Goal: Check status: Check status

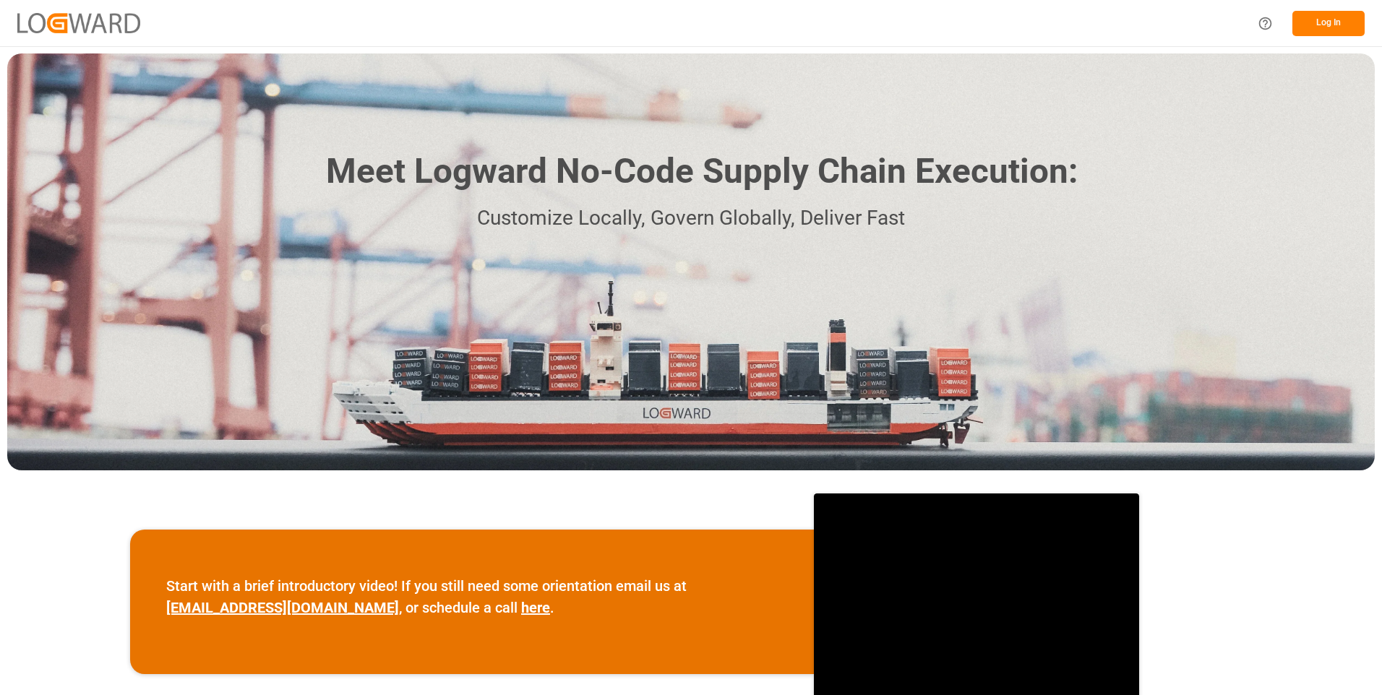
click at [1338, 30] on button "Log In" at bounding box center [1328, 23] width 72 height 25
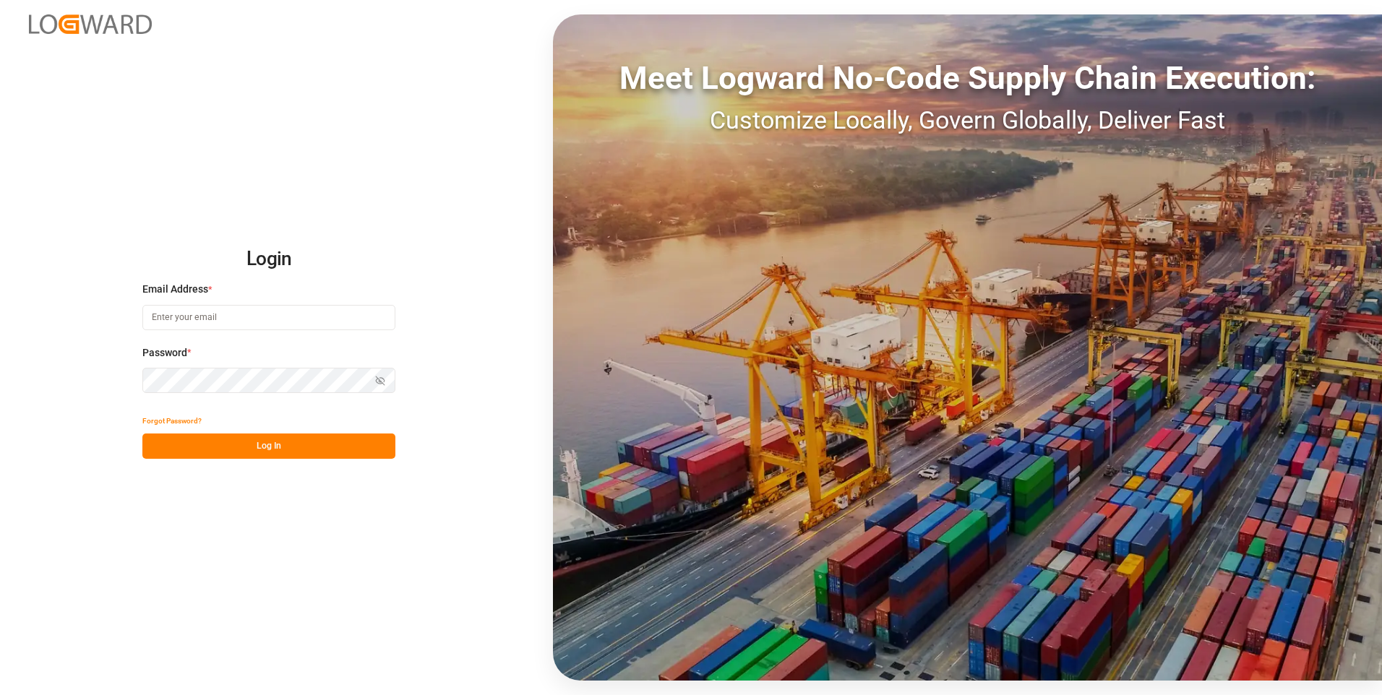
type input "[PERSON_NAME][EMAIL_ADDRESS][PERSON_NAME][DOMAIN_NAME]"
click at [194, 442] on button "Log In" at bounding box center [268, 446] width 253 height 25
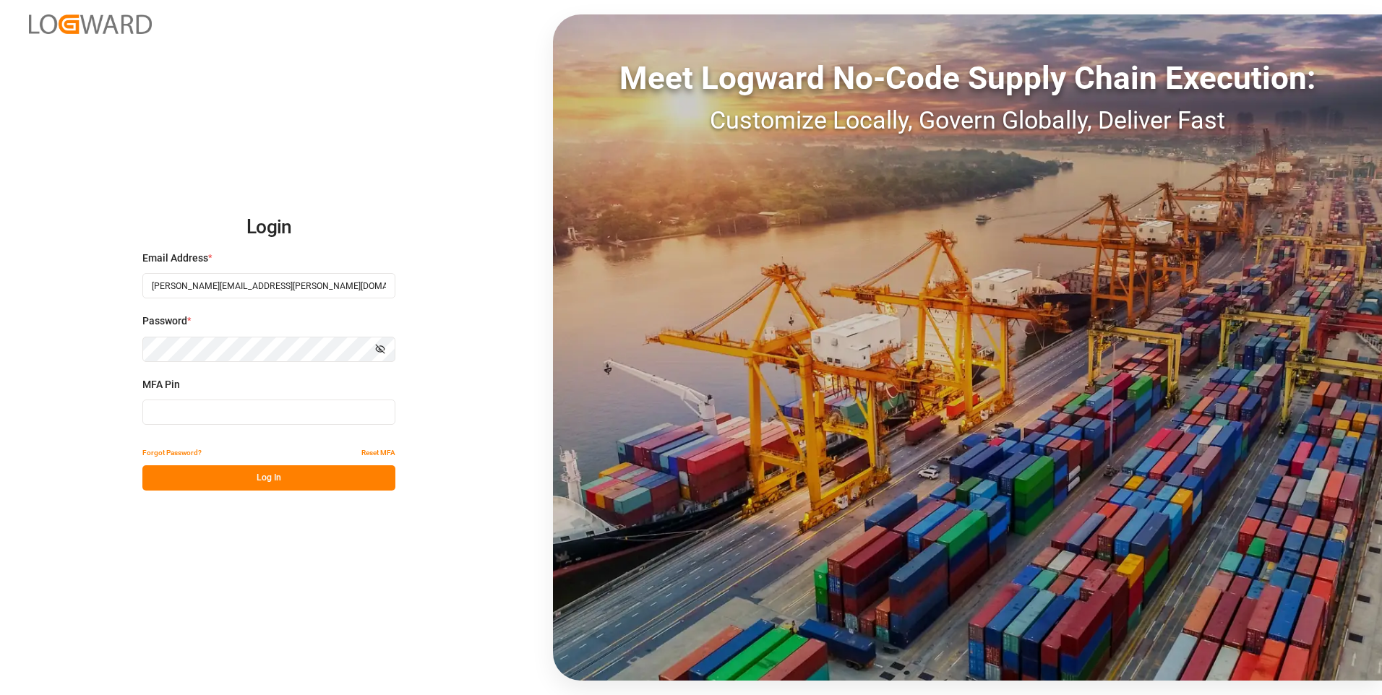
click at [184, 421] on input at bounding box center [268, 412] width 253 height 25
type input "833275"
click at [224, 476] on button "Log In" at bounding box center [268, 477] width 253 height 25
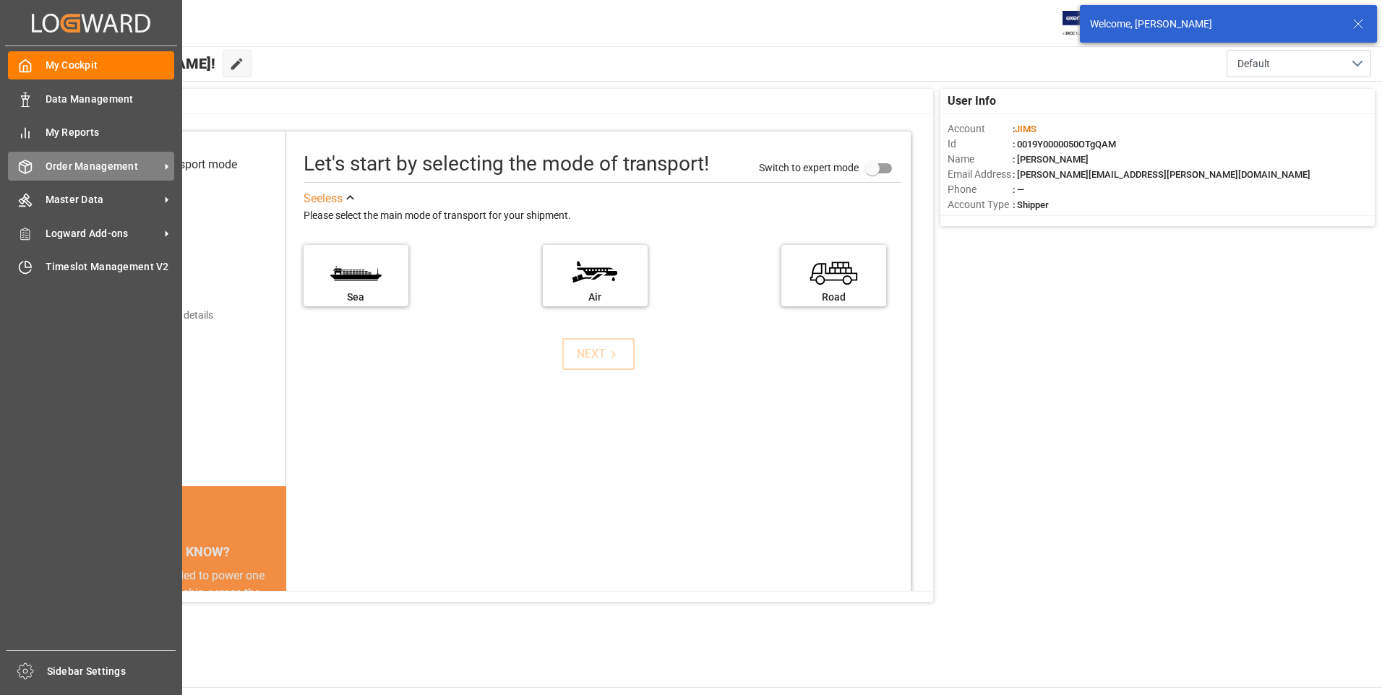
click at [168, 164] on icon at bounding box center [166, 166] width 15 height 15
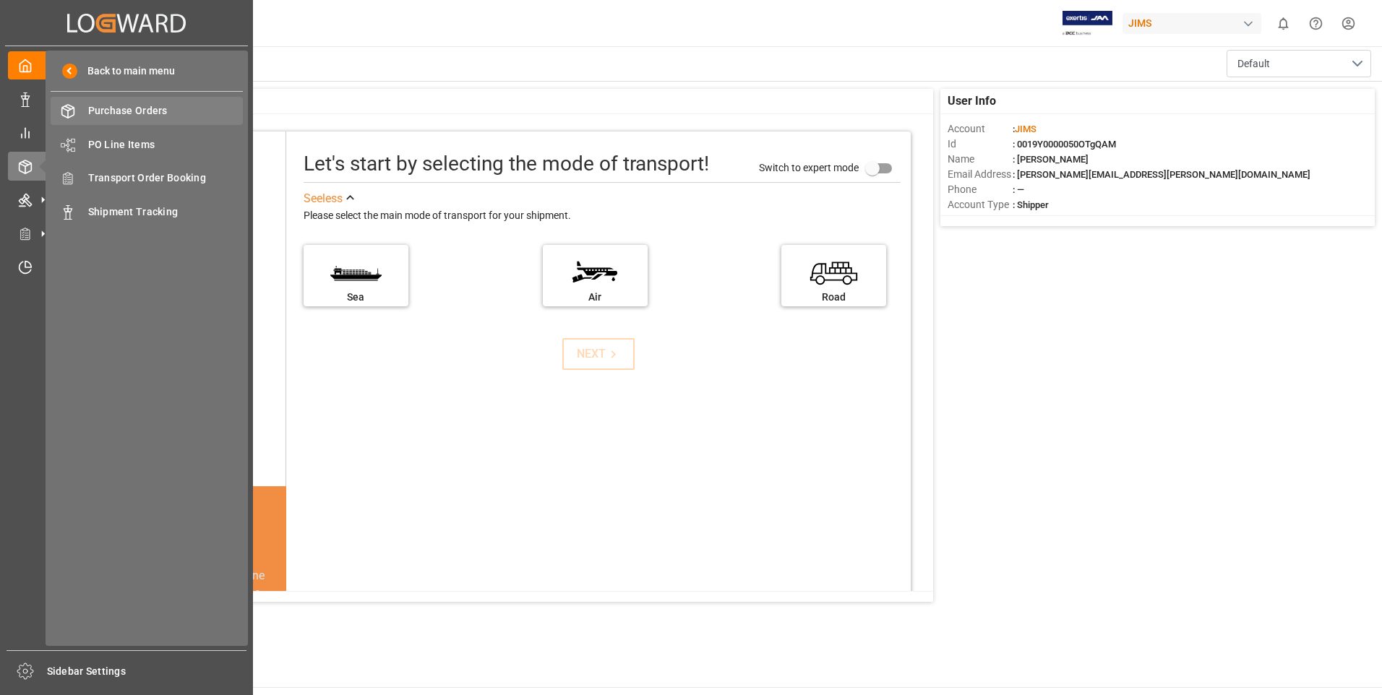
click at [150, 115] on span "Purchase Orders" at bounding box center [165, 110] width 155 height 15
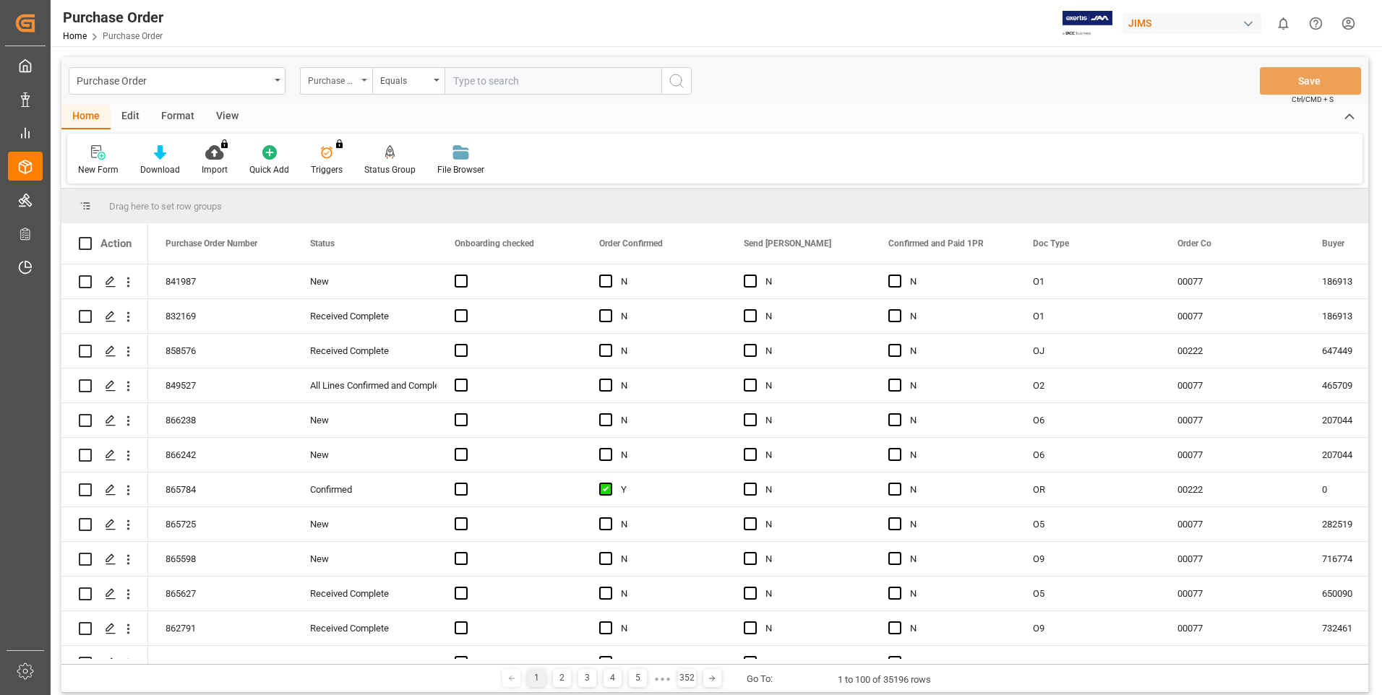
click at [356, 79] on div "Purchase Order Number" at bounding box center [332, 79] width 49 height 17
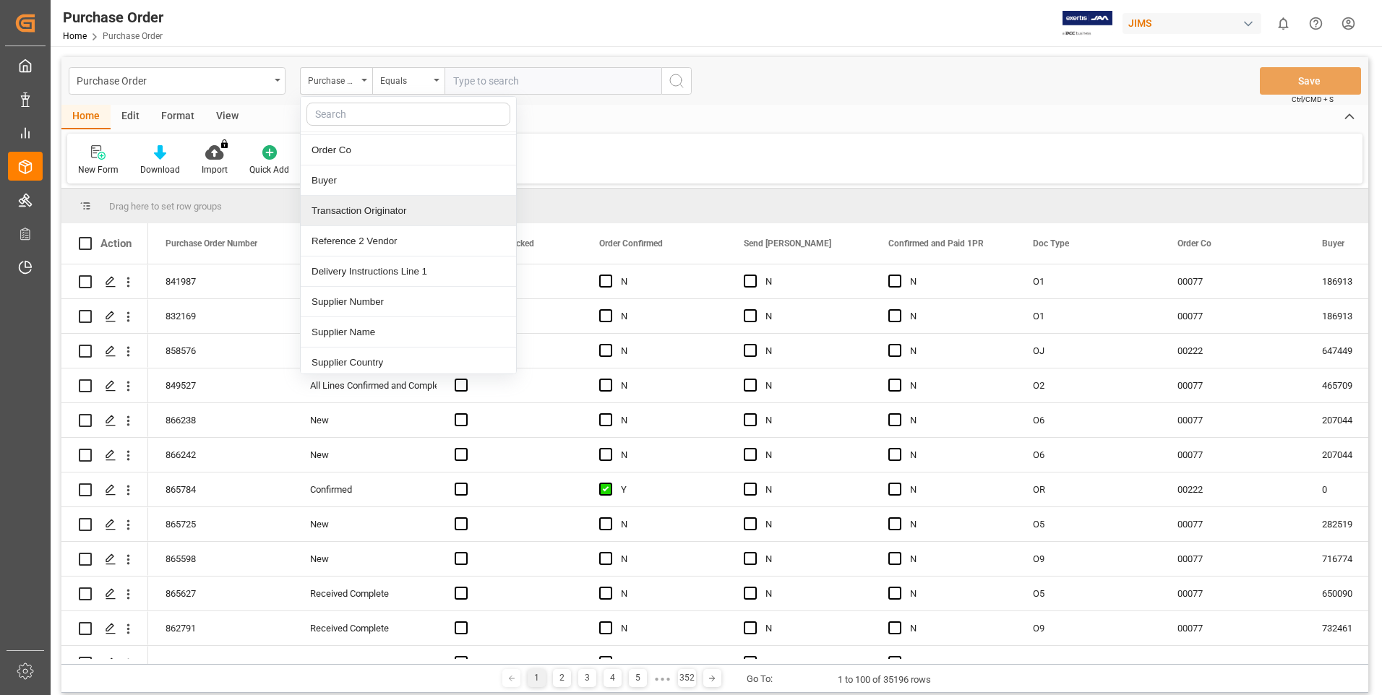
scroll to position [217, 0]
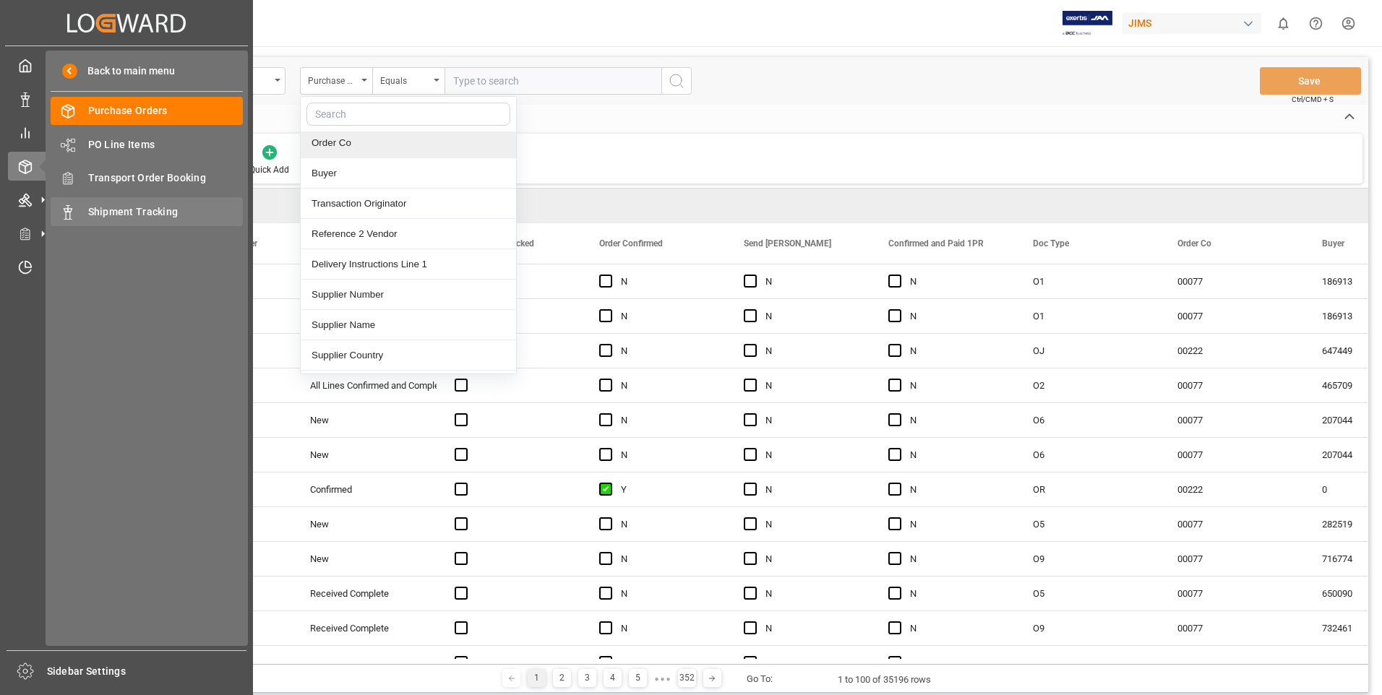
click at [153, 208] on span "Shipment Tracking" at bounding box center [165, 212] width 155 height 15
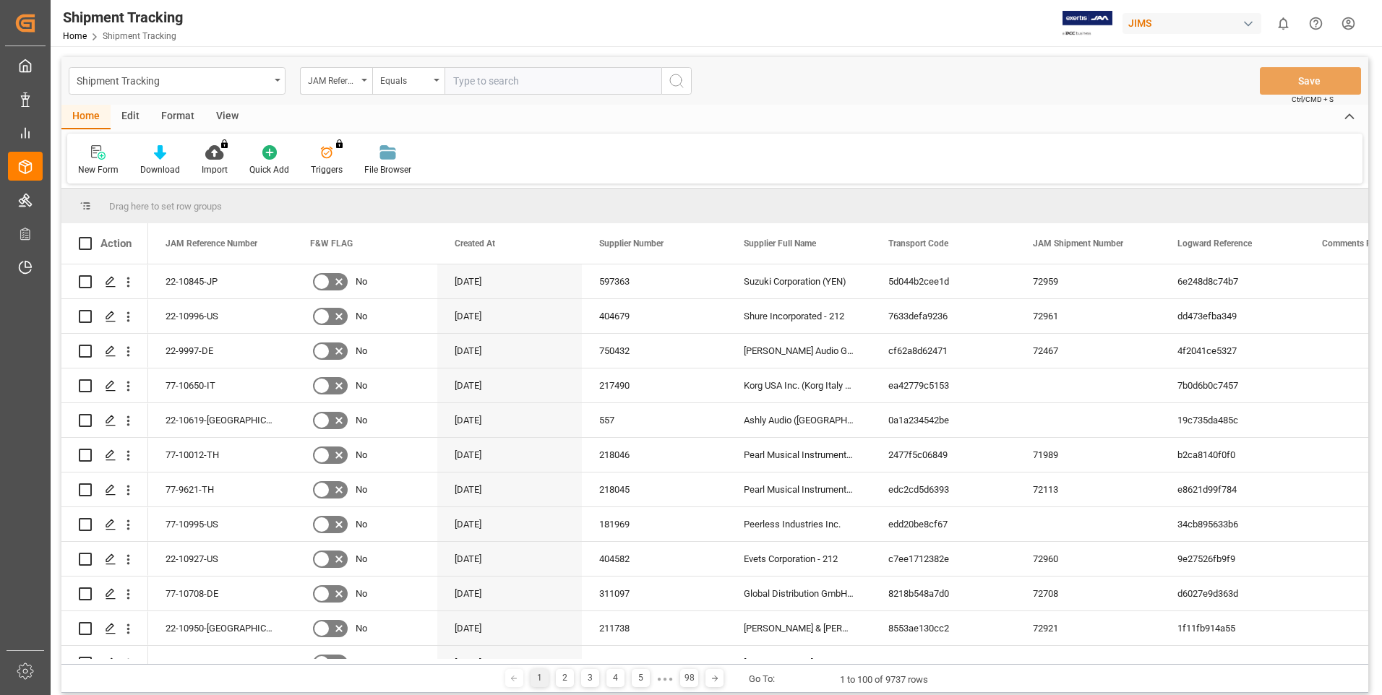
click at [484, 79] on input "text" at bounding box center [552, 80] width 217 height 27
paste input "22-9678"
type input "22-9678"
click at [674, 82] on icon "search button" at bounding box center [676, 80] width 17 height 17
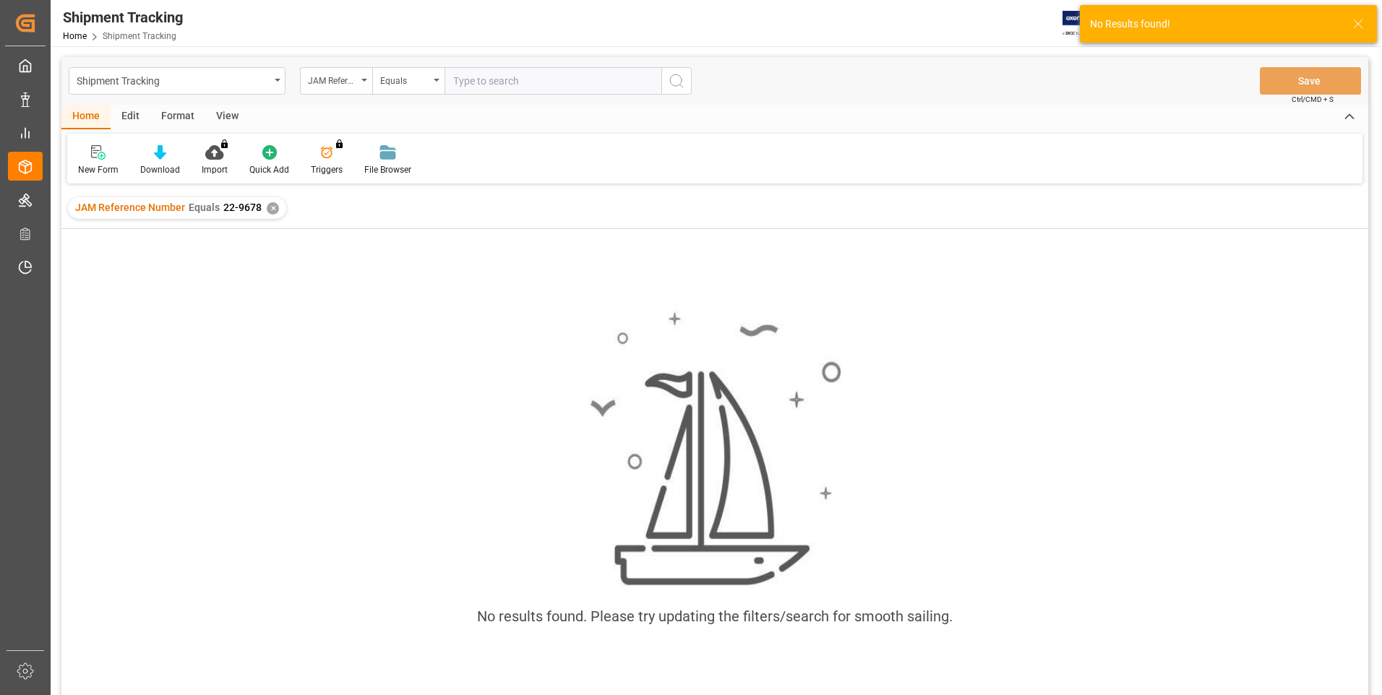
click at [465, 82] on input "text" at bounding box center [552, 80] width 217 height 27
paste input "22-9678"
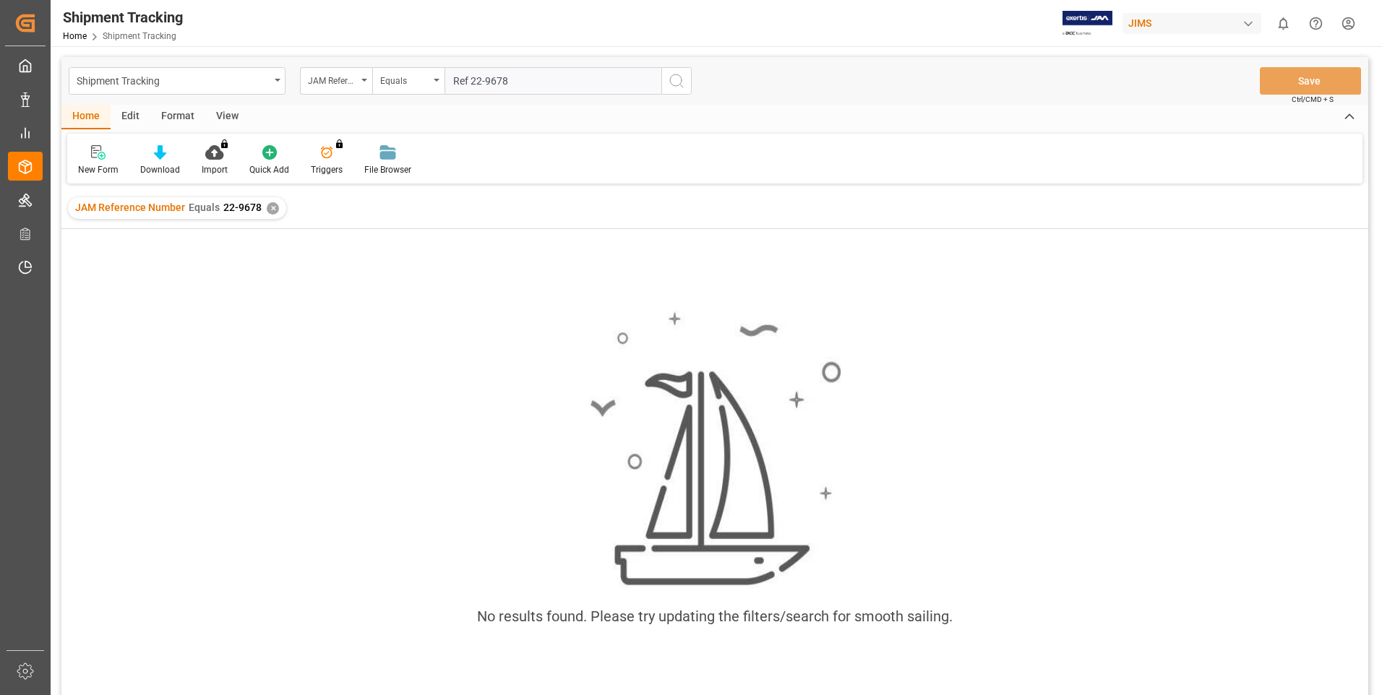
type input "Ref 22-9678"
click at [678, 82] on icon "search button" at bounding box center [676, 80] width 17 height 17
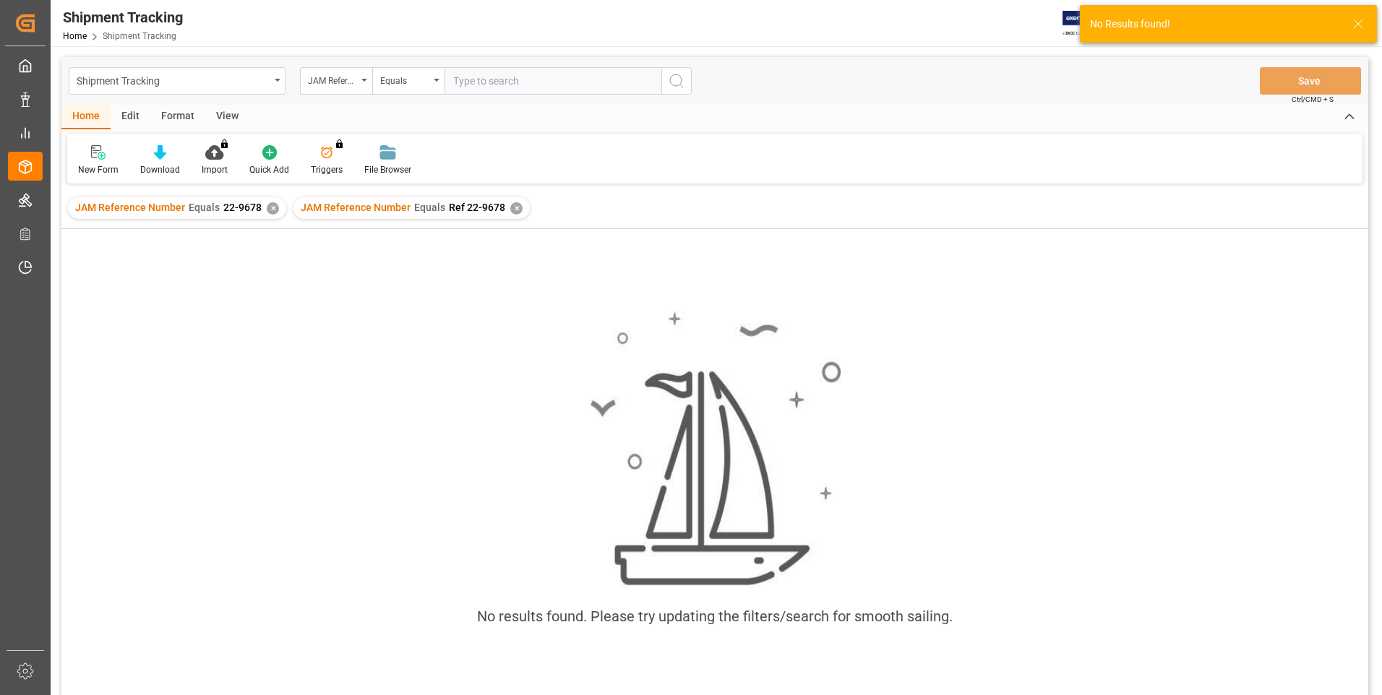
click at [268, 210] on div "✕" at bounding box center [273, 208] width 12 height 12
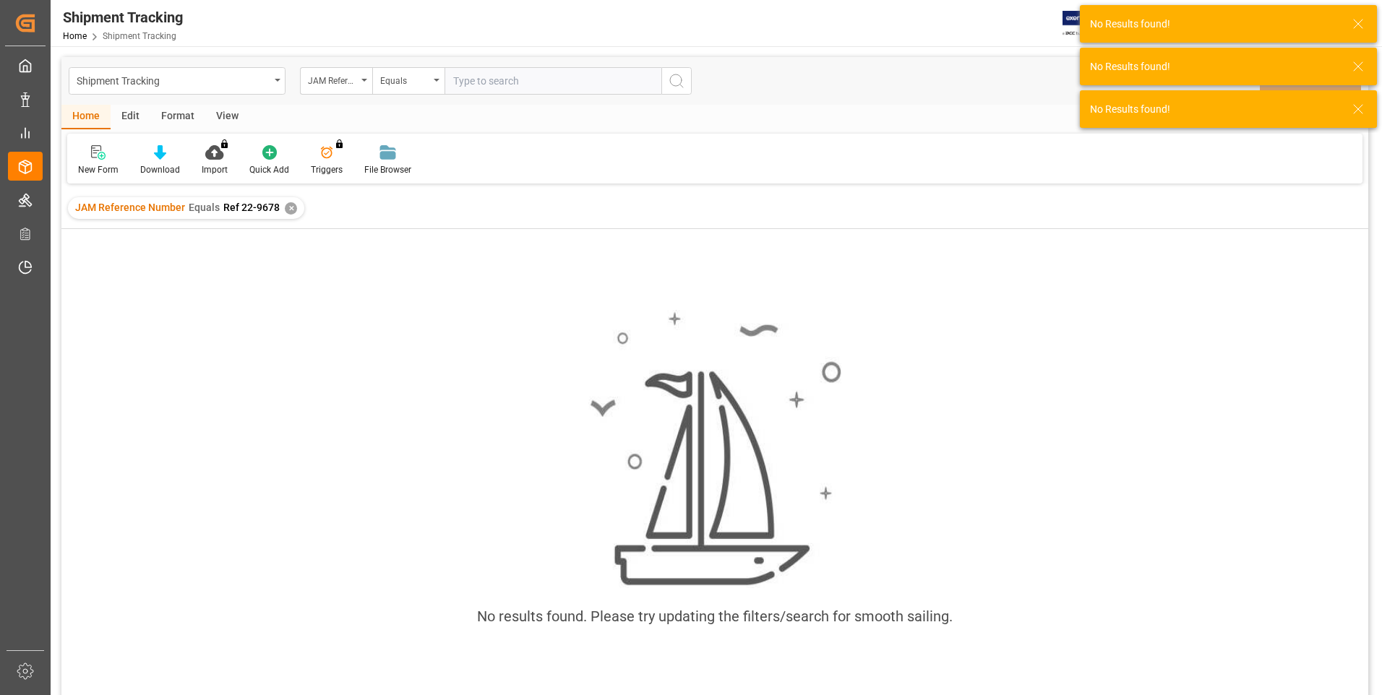
click at [663, 86] on button "search button" at bounding box center [676, 80] width 30 height 27
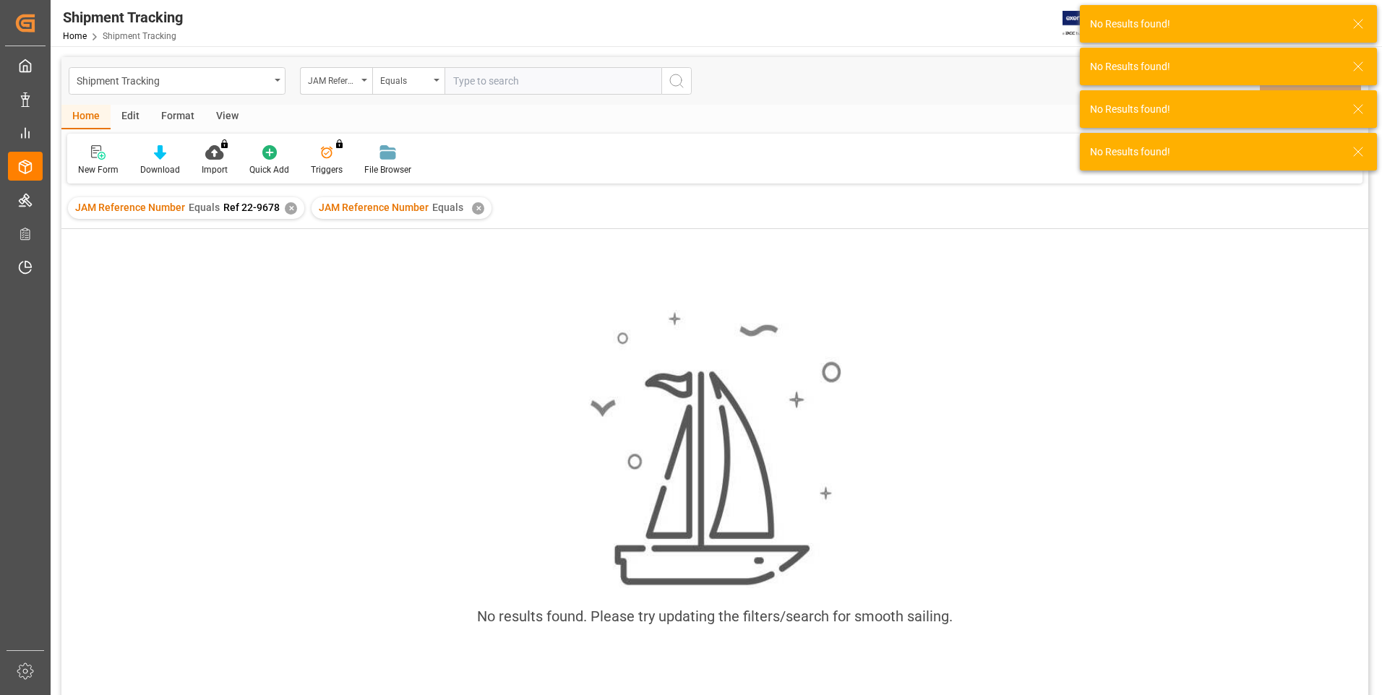
click at [476, 212] on div "✕" at bounding box center [478, 208] width 12 height 12
click at [291, 208] on div "✕" at bounding box center [291, 208] width 12 height 12
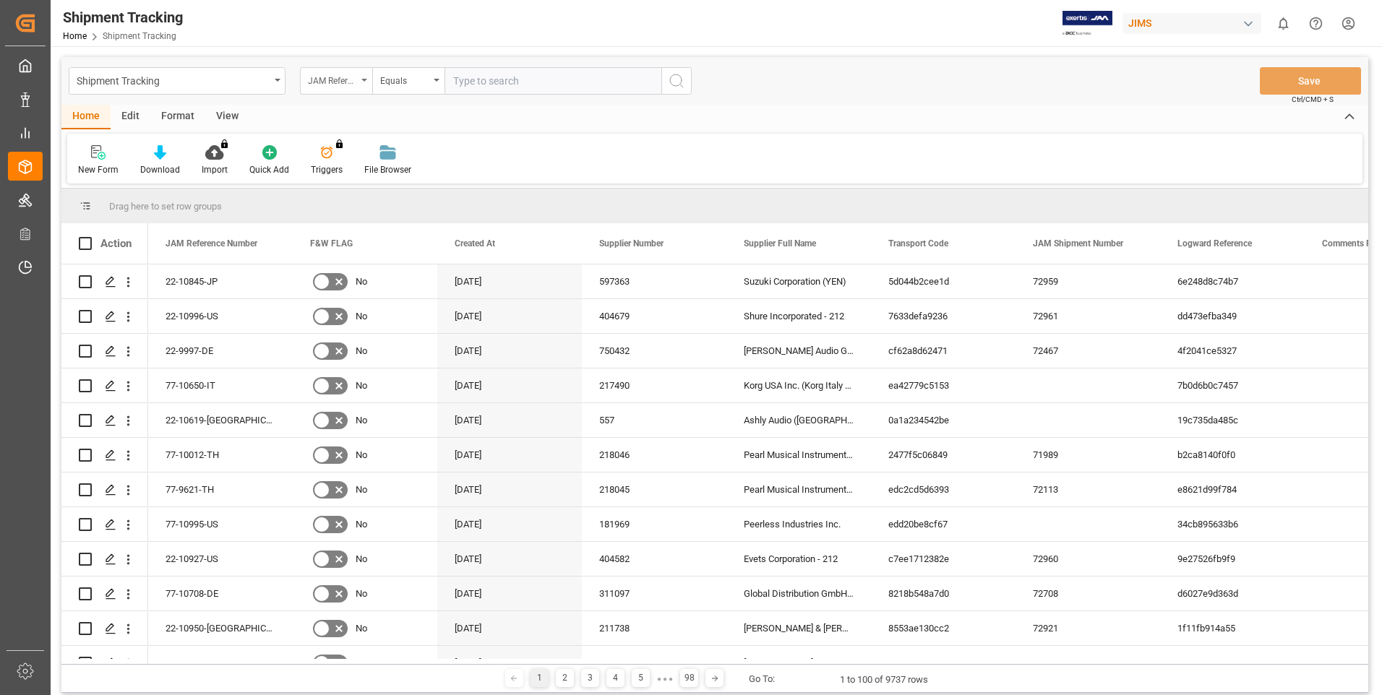
click at [348, 81] on div "JAM Reference Number" at bounding box center [332, 79] width 49 height 17
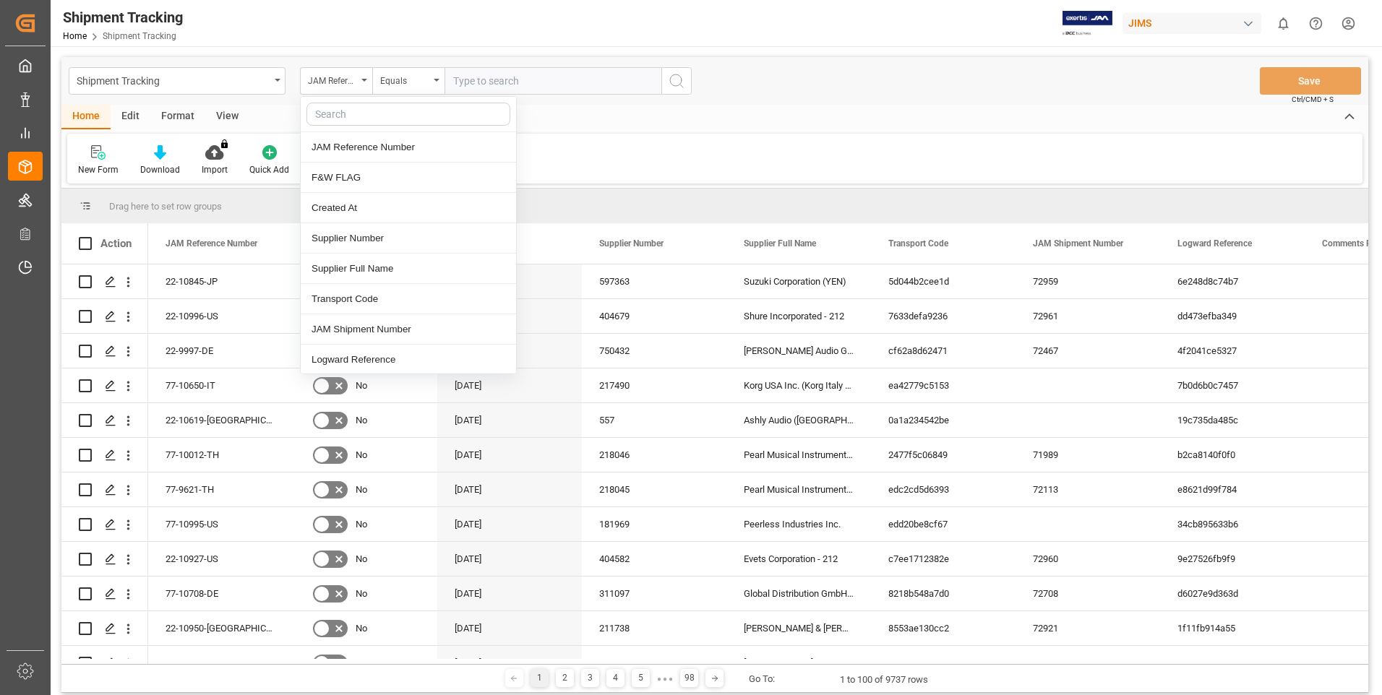
click at [346, 109] on input "text" at bounding box center [408, 114] width 204 height 23
type input "cn"
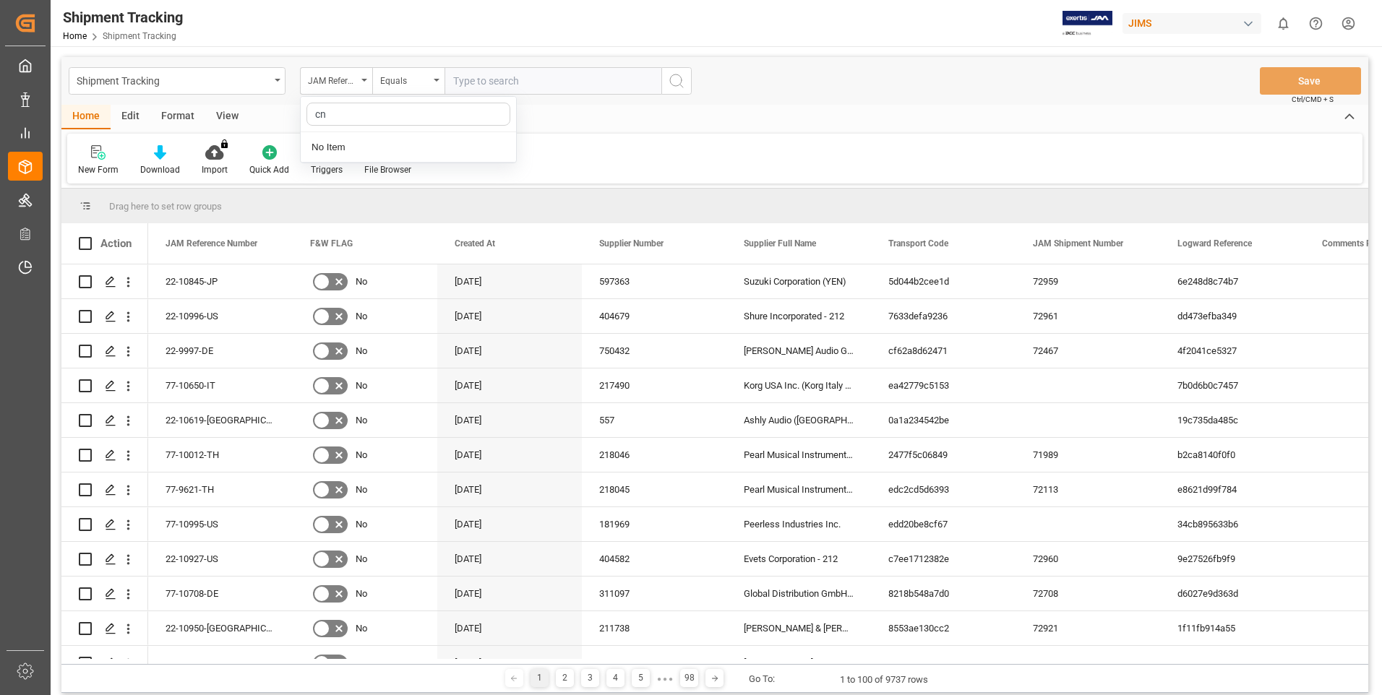
drag, startPoint x: 305, startPoint y: 116, endPoint x: 297, endPoint y: 116, distance: 7.9
click at [297, 116] on div "Shipment Tracking JAM Reference Number cn No Item Equals Save Ctrl/CMD + S Home…" at bounding box center [714, 375] width 1307 height 636
